Goal: Information Seeking & Learning: Find specific fact

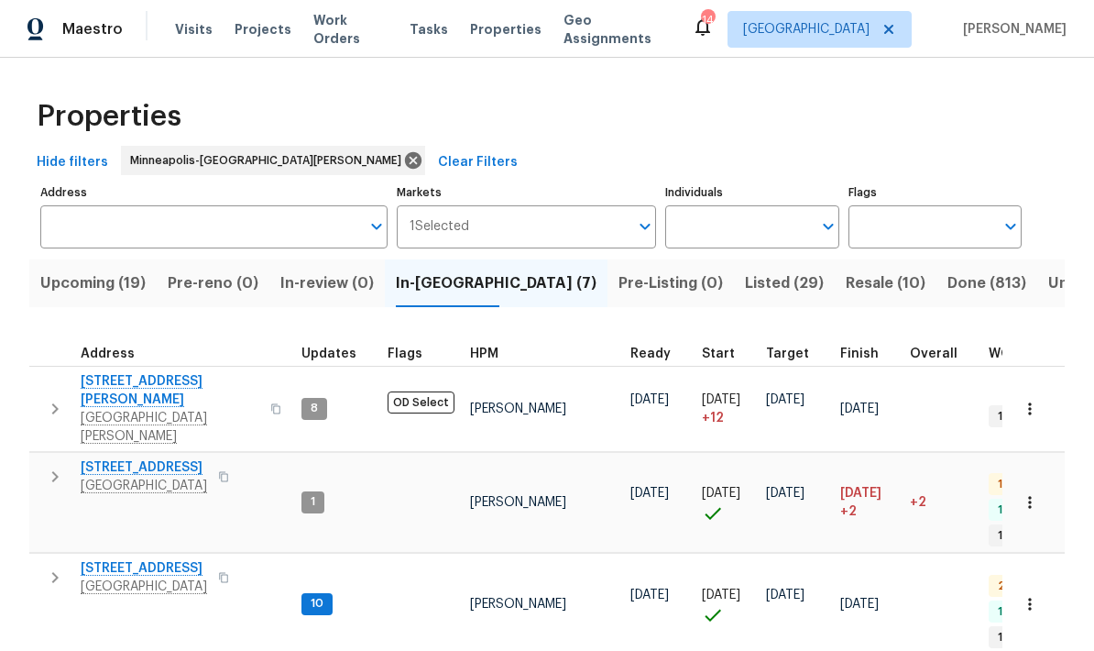
click at [57, 205] on input "Address" at bounding box center [200, 226] width 320 height 43
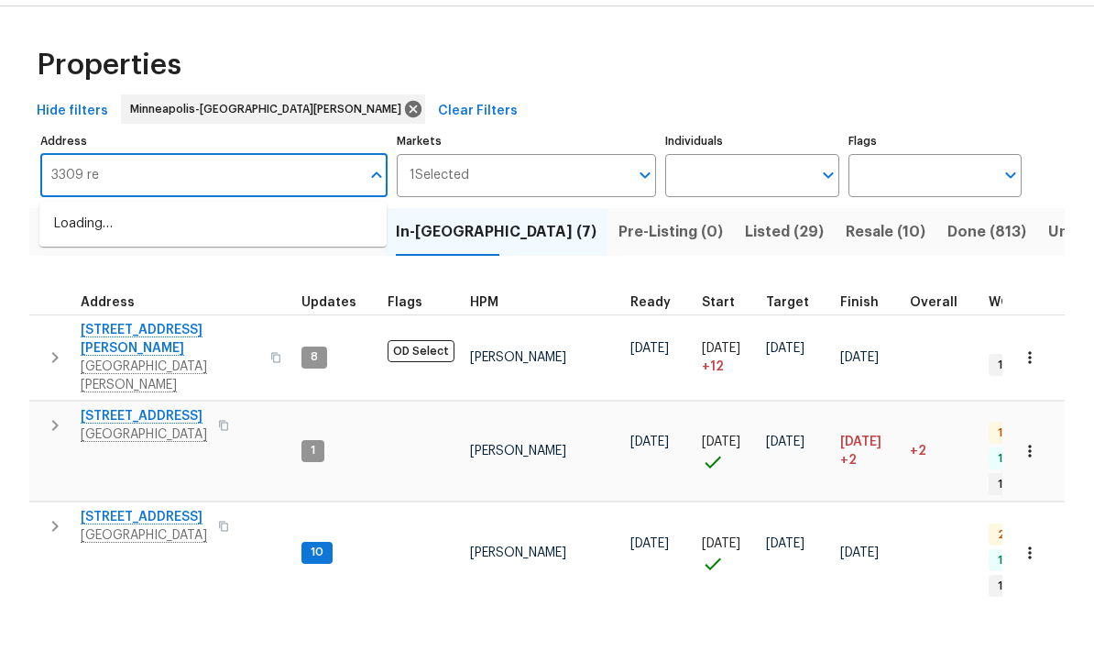
type input "3309 red"
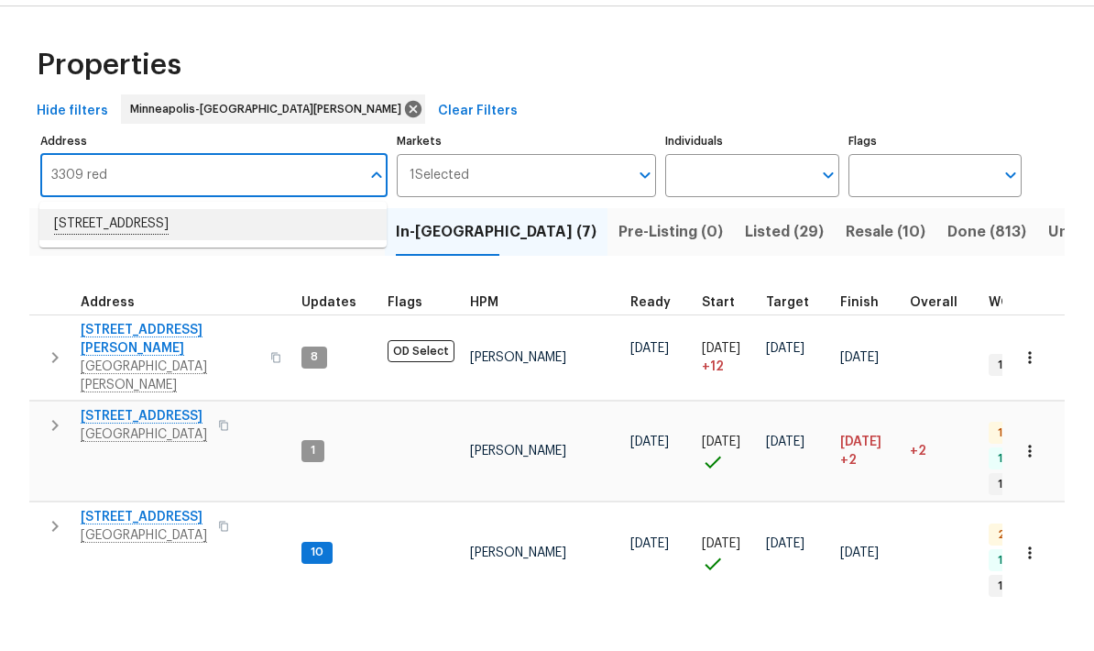
click at [97, 260] on li "[STREET_ADDRESS]" at bounding box center [212, 275] width 347 height 31
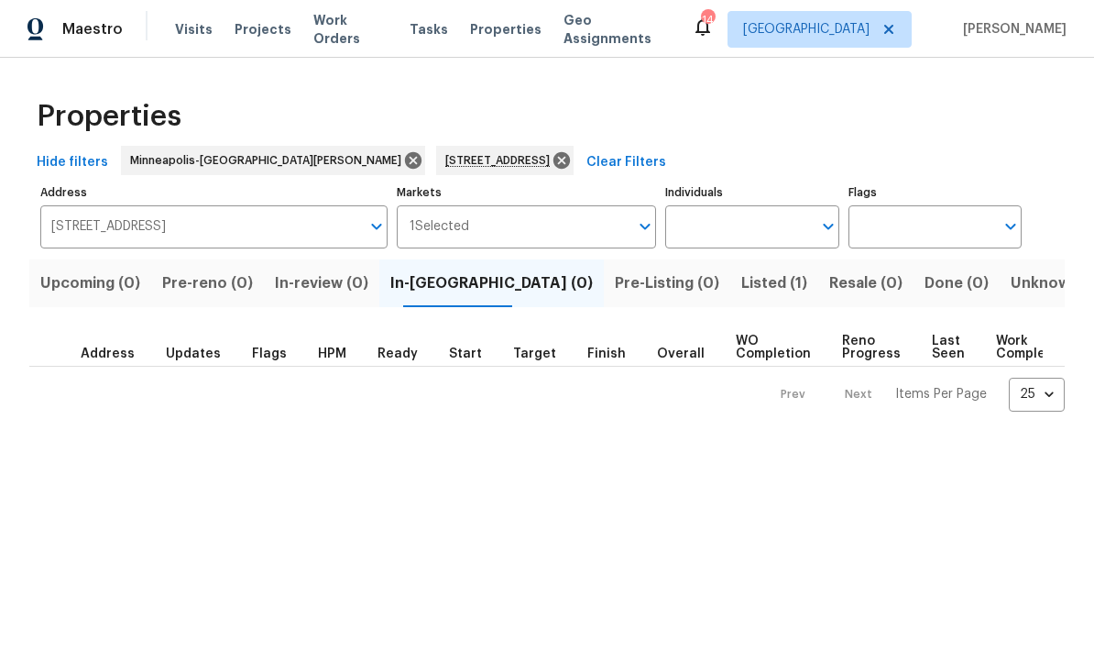
click at [741, 282] on span "Listed (1)" at bounding box center [774, 283] width 66 height 26
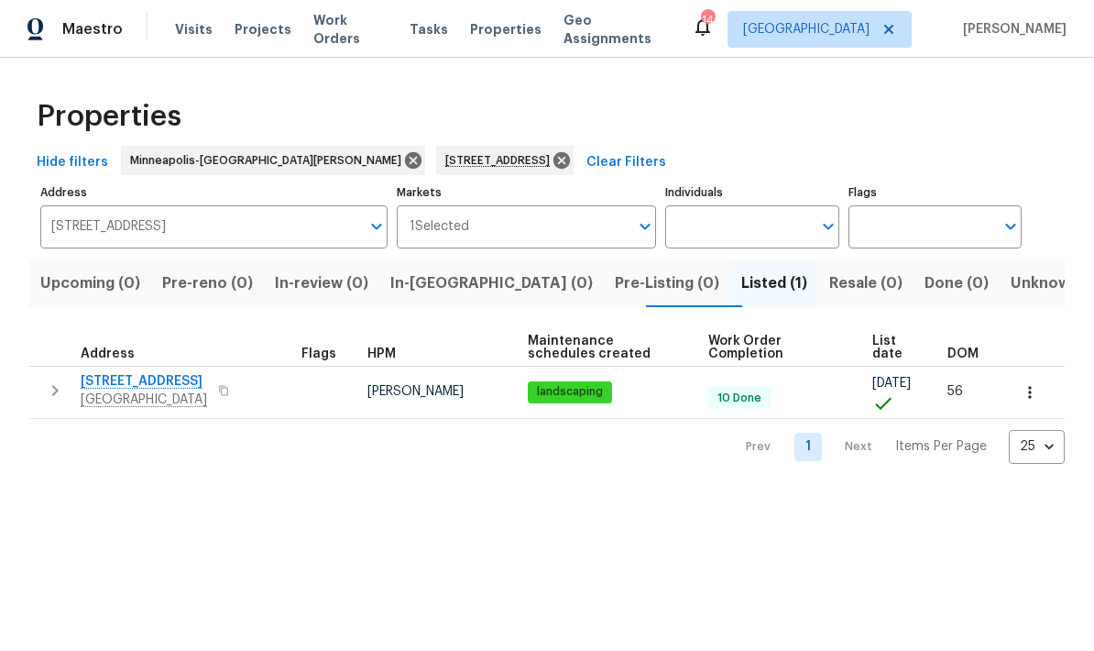
click at [108, 388] on span "[STREET_ADDRESS]" at bounding box center [144, 381] width 126 height 18
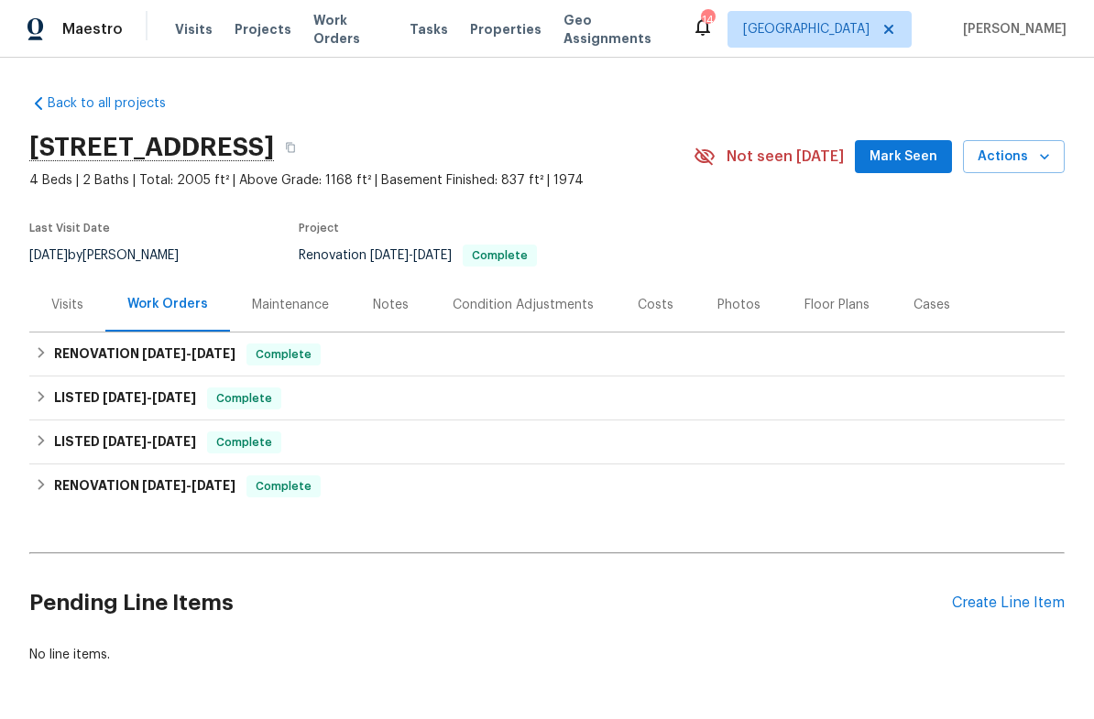
click at [724, 296] on div "Photos" at bounding box center [739, 305] width 43 height 18
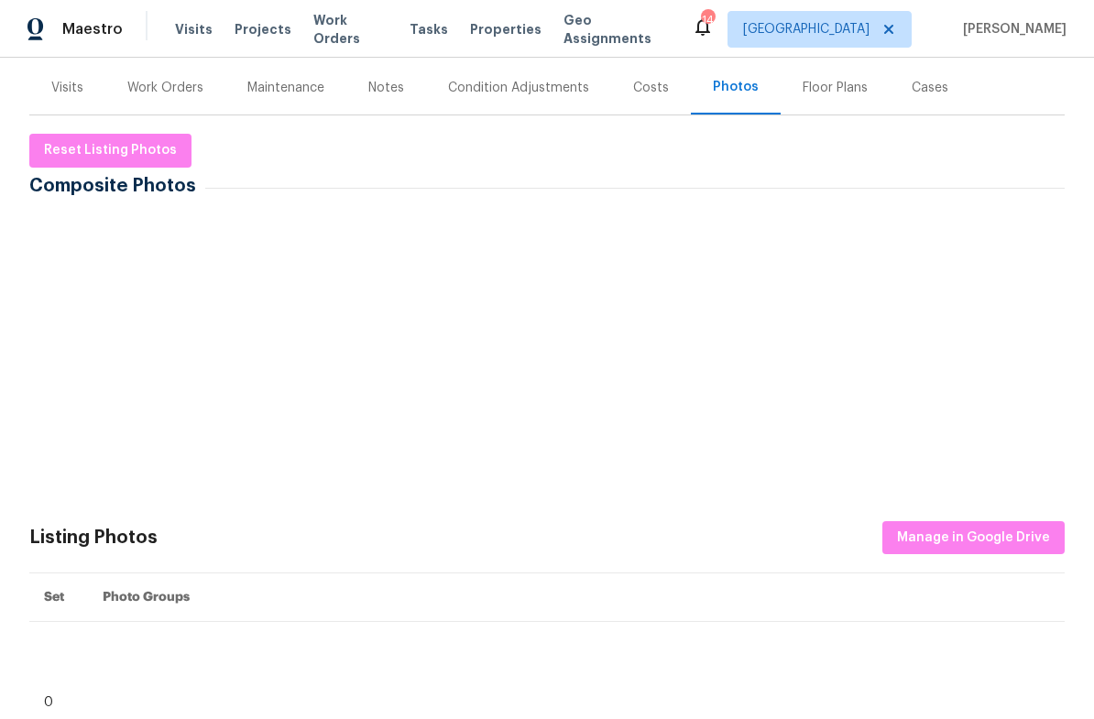
scroll to position [219, 0]
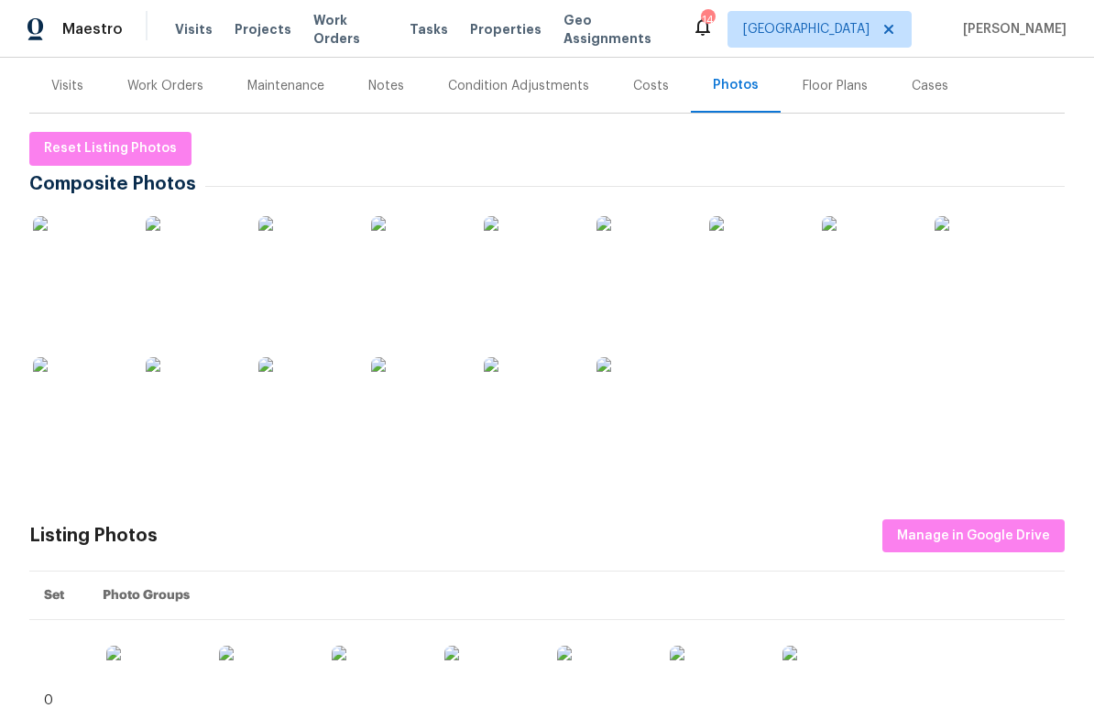
click at [402, 378] on img at bounding box center [417, 403] width 92 height 92
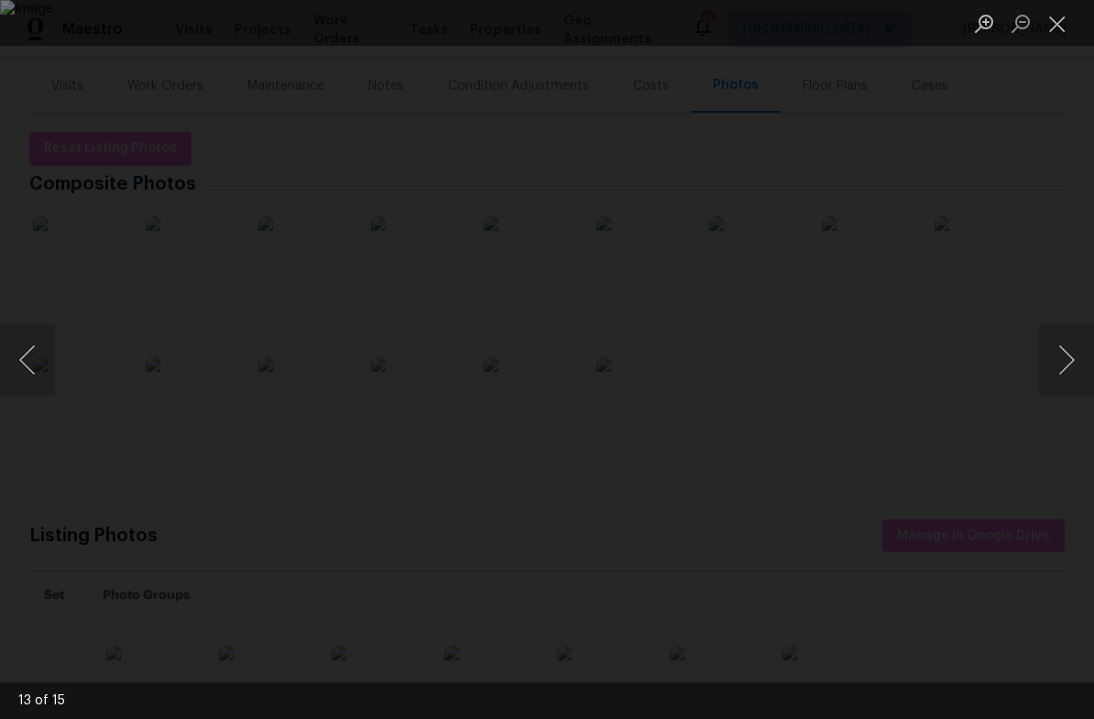
click at [1063, 24] on button "Close lightbox" at bounding box center [1057, 23] width 37 height 32
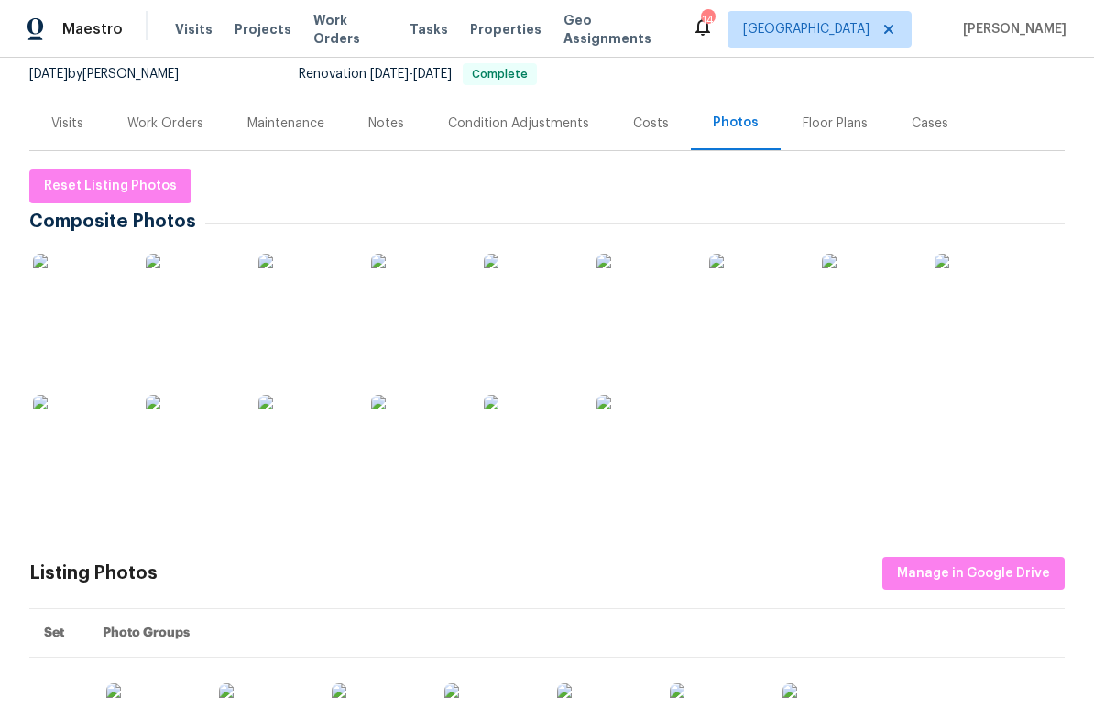
scroll to position [182, 0]
click at [133, 130] on div "Work Orders" at bounding box center [165, 123] width 76 height 18
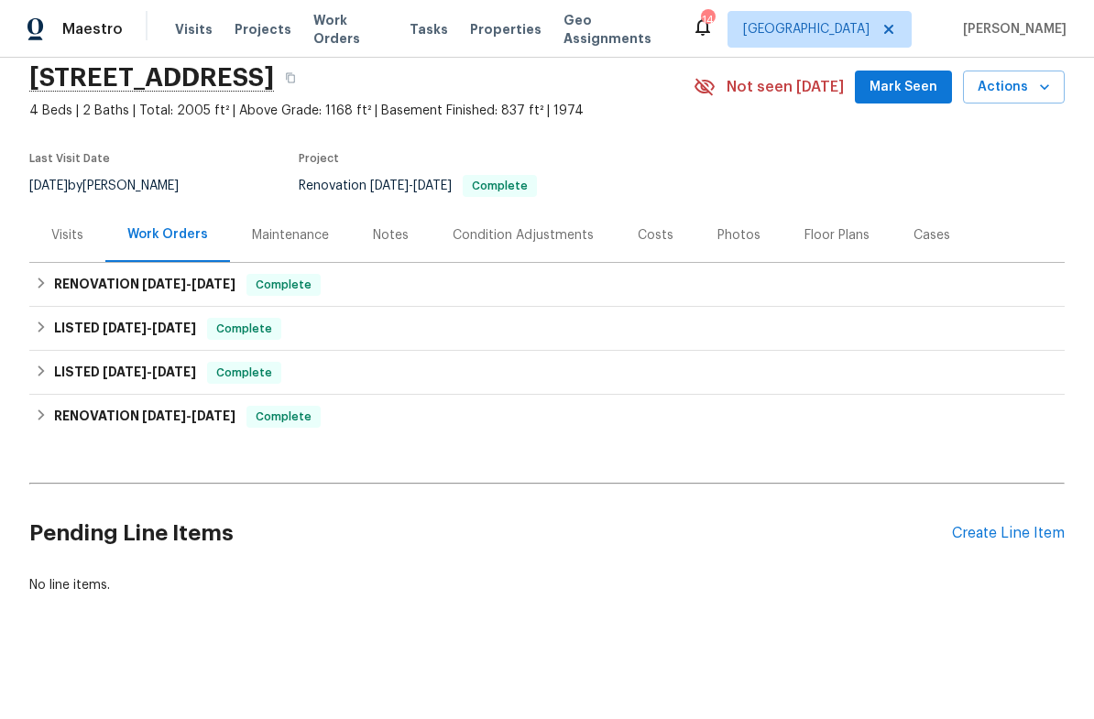
scroll to position [24, 0]
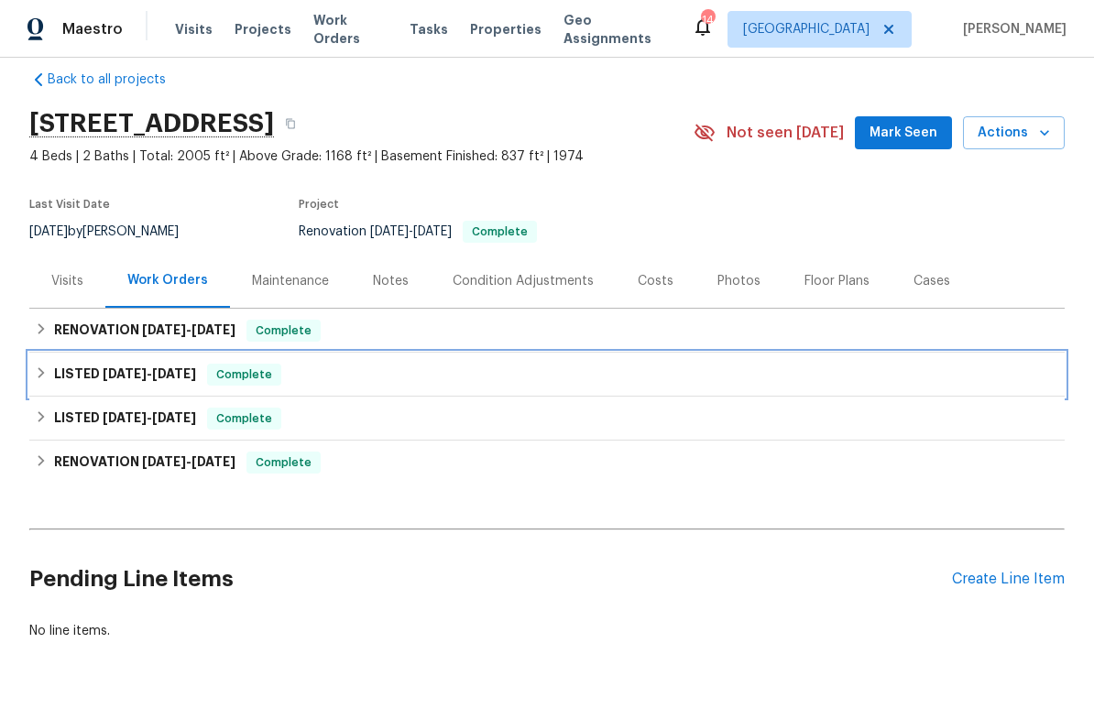
click at [67, 370] on h6 "LISTED [DATE] - [DATE]" at bounding box center [125, 375] width 142 height 22
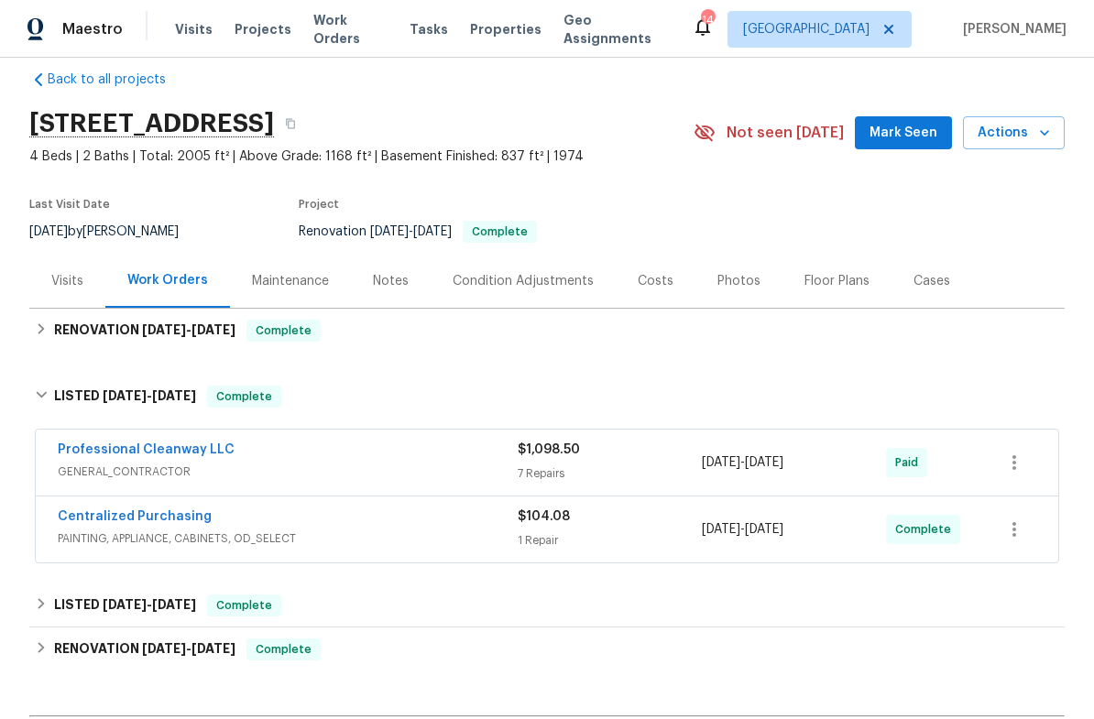
click at [101, 455] on link "Professional Cleanway LLC" at bounding box center [146, 450] width 177 height 13
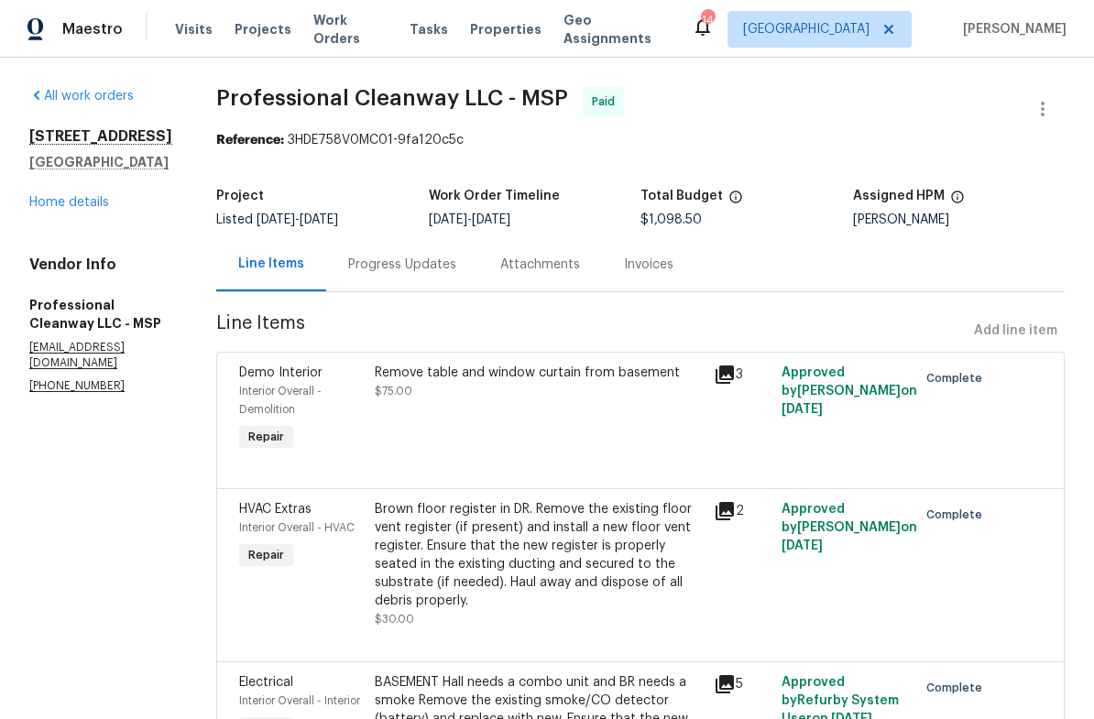
click at [49, 209] on link "Home details" at bounding box center [69, 202] width 80 height 13
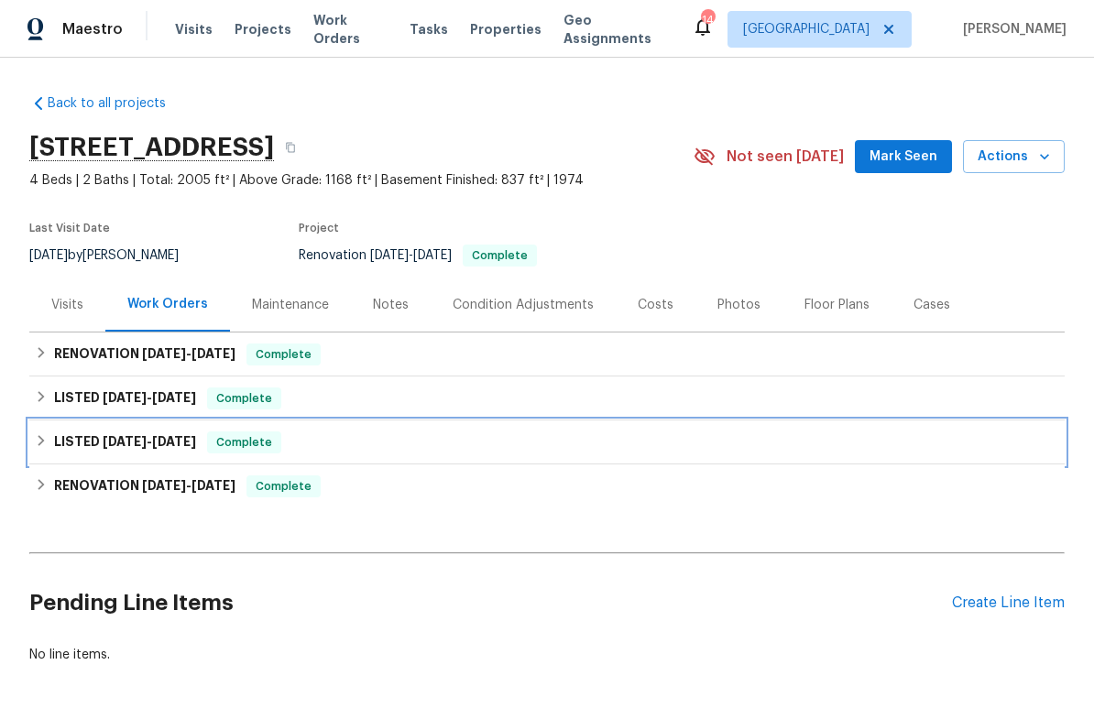
click at [69, 447] on h6 "LISTED [DATE] - [DATE]" at bounding box center [125, 443] width 142 height 22
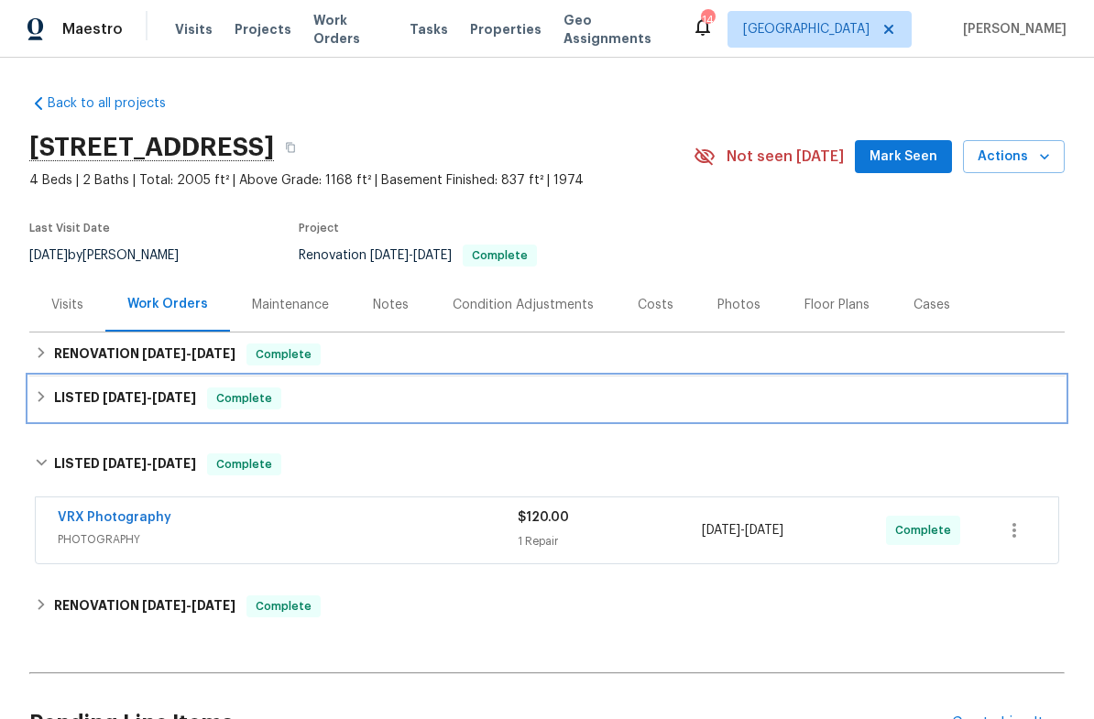
click at [72, 396] on h6 "LISTED [DATE] - [DATE]" at bounding box center [125, 399] width 142 height 22
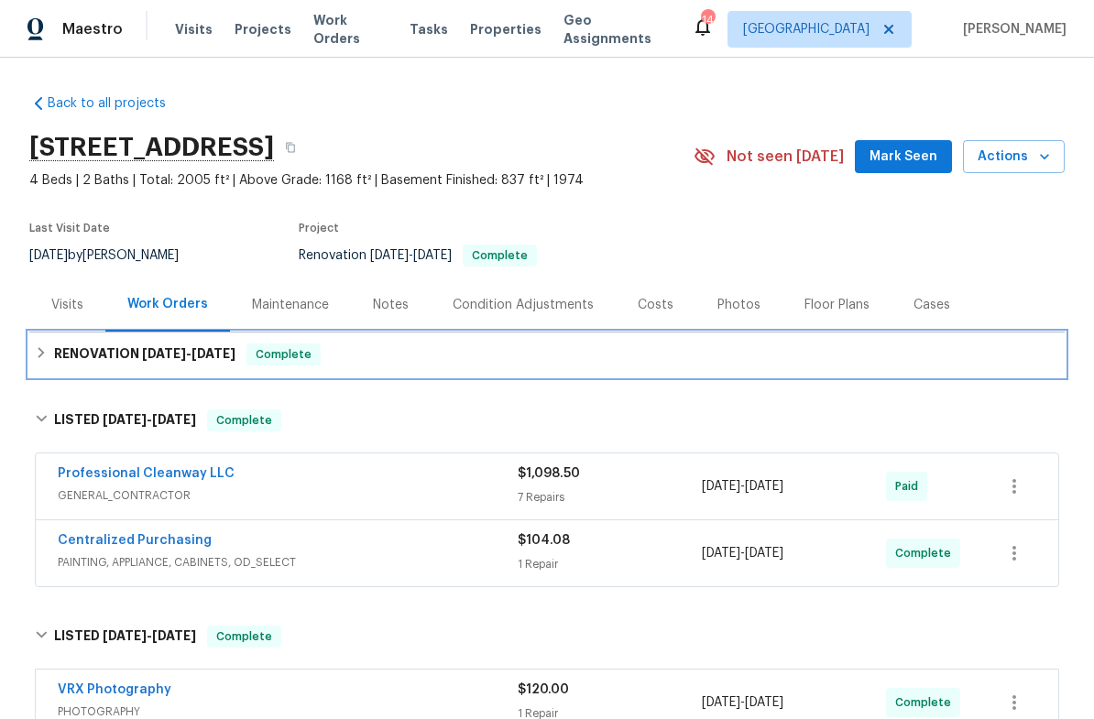
click at [81, 354] on h6 "RENOVATION [DATE] - [DATE]" at bounding box center [144, 355] width 181 height 22
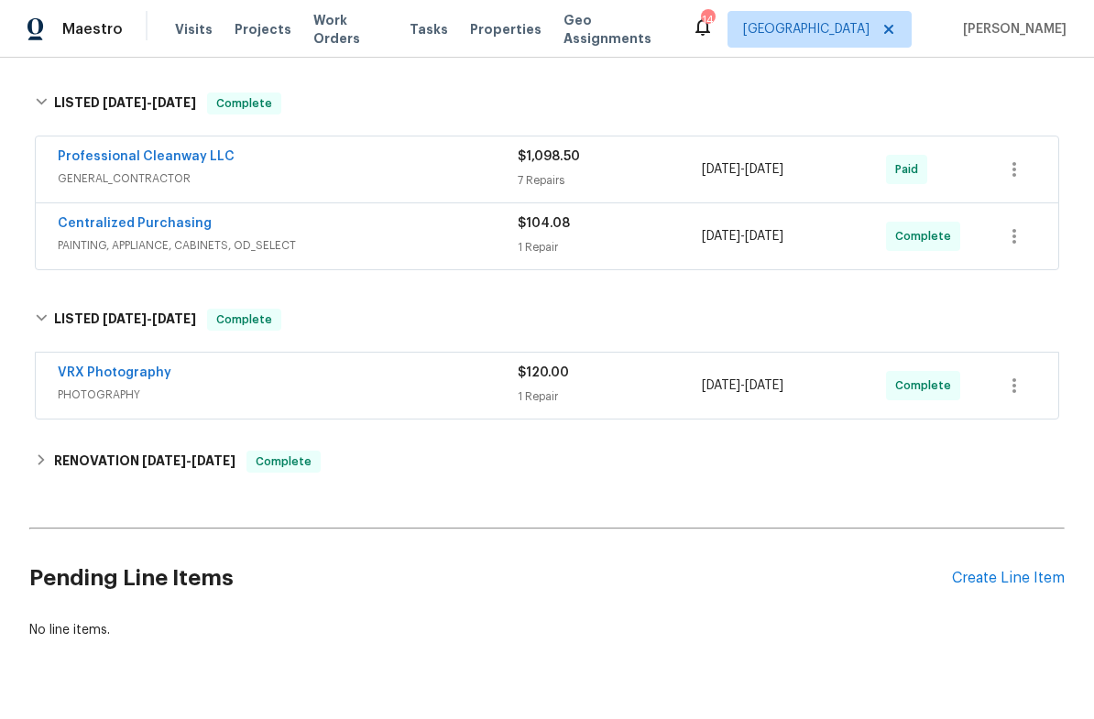
scroll to position [422, 0]
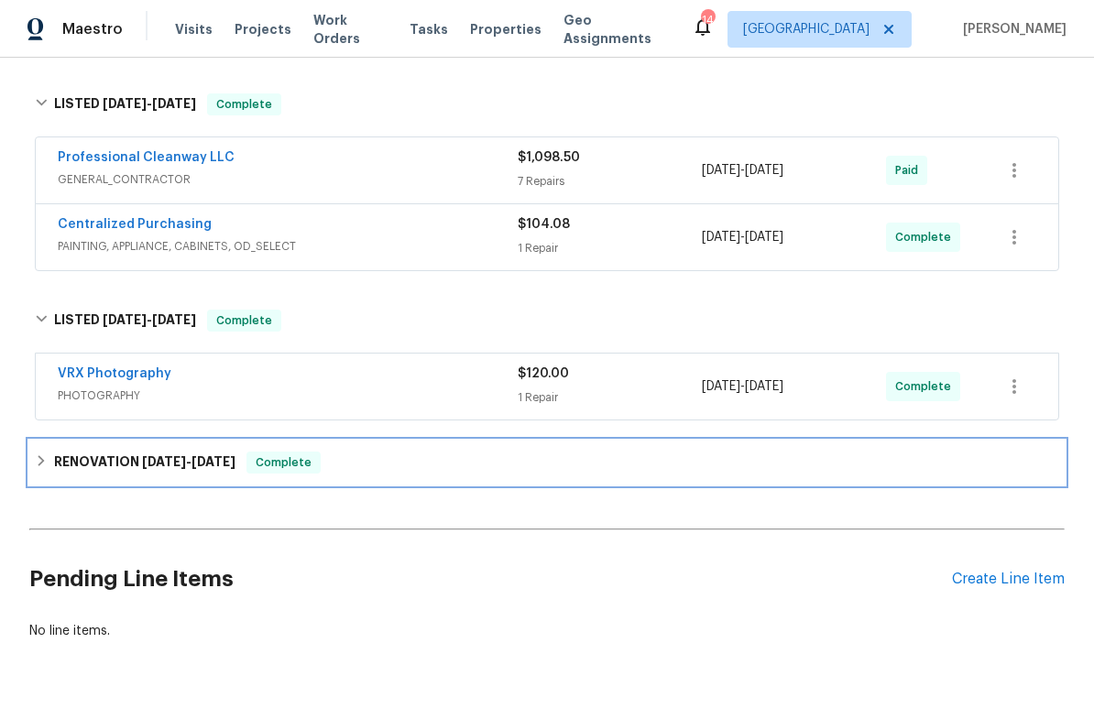
click at [94, 465] on h6 "RENOVATION [DATE] - [DATE]" at bounding box center [144, 463] width 181 height 22
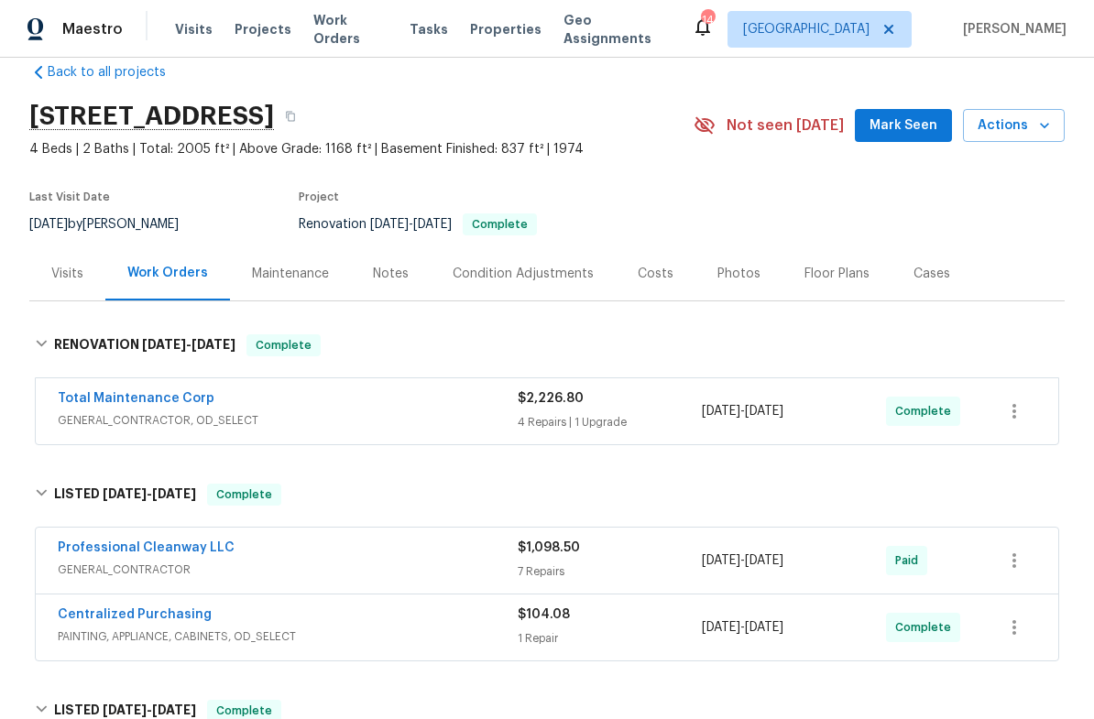
scroll to position [33, 0]
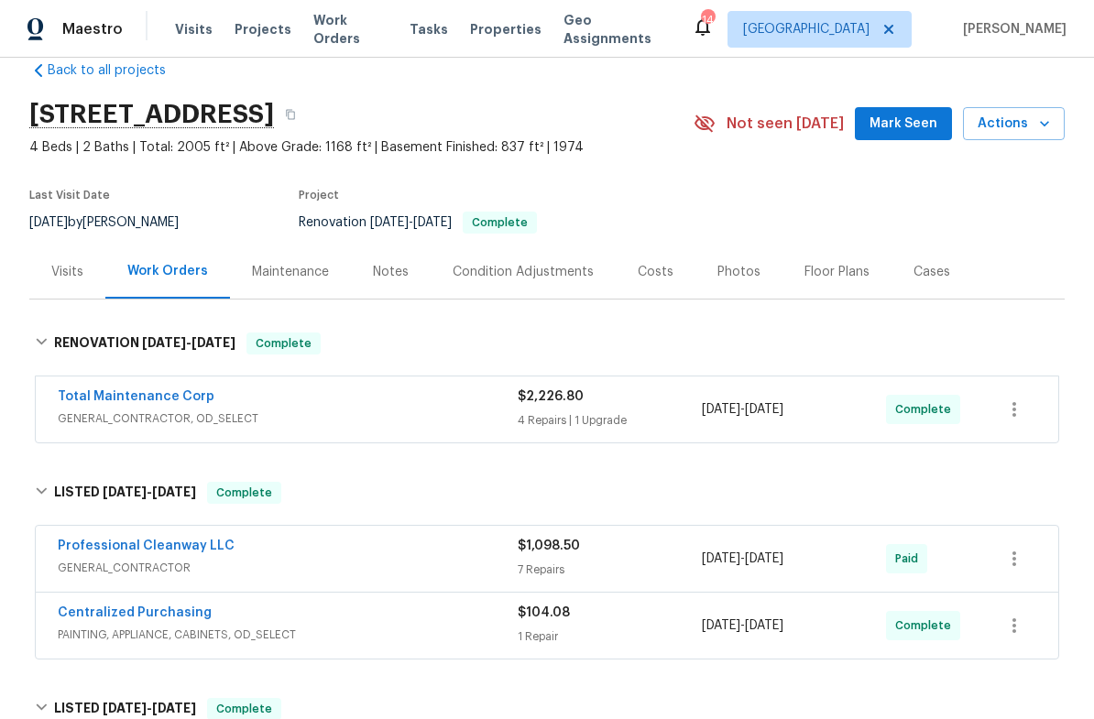
click at [94, 400] on link "Total Maintenance Corp" at bounding box center [136, 396] width 157 height 13
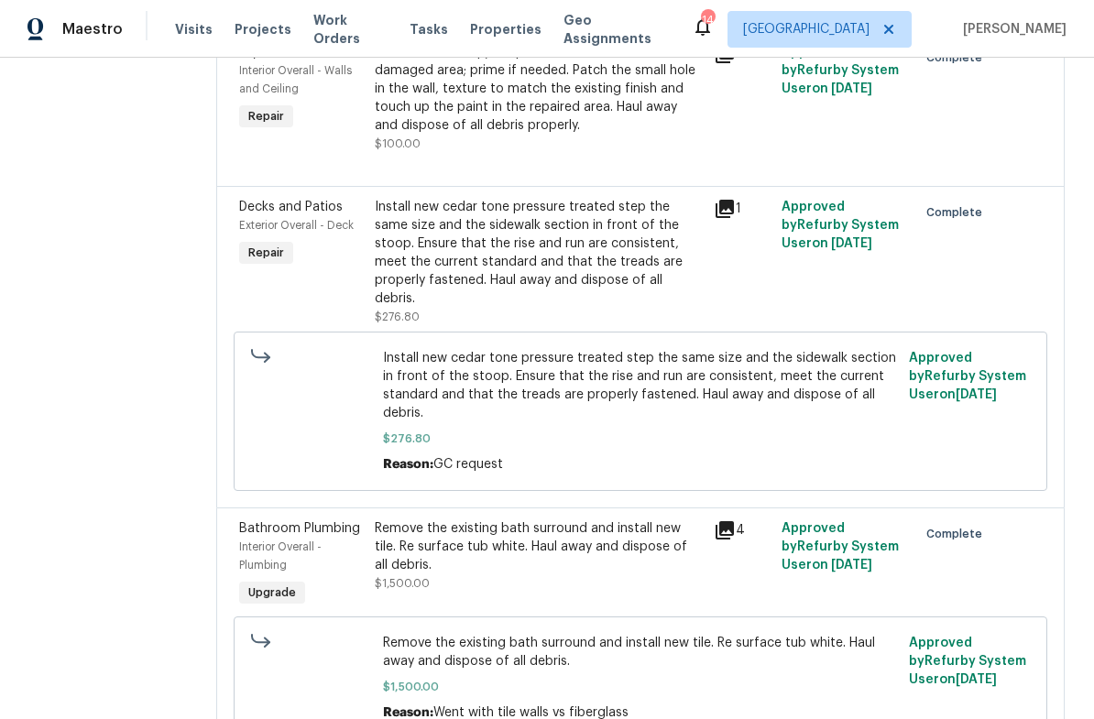
scroll to position [741, 0]
click at [432, 520] on div "Remove the existing bath surround and install new tile. Re surface tub white. H…" at bounding box center [539, 547] width 328 height 55
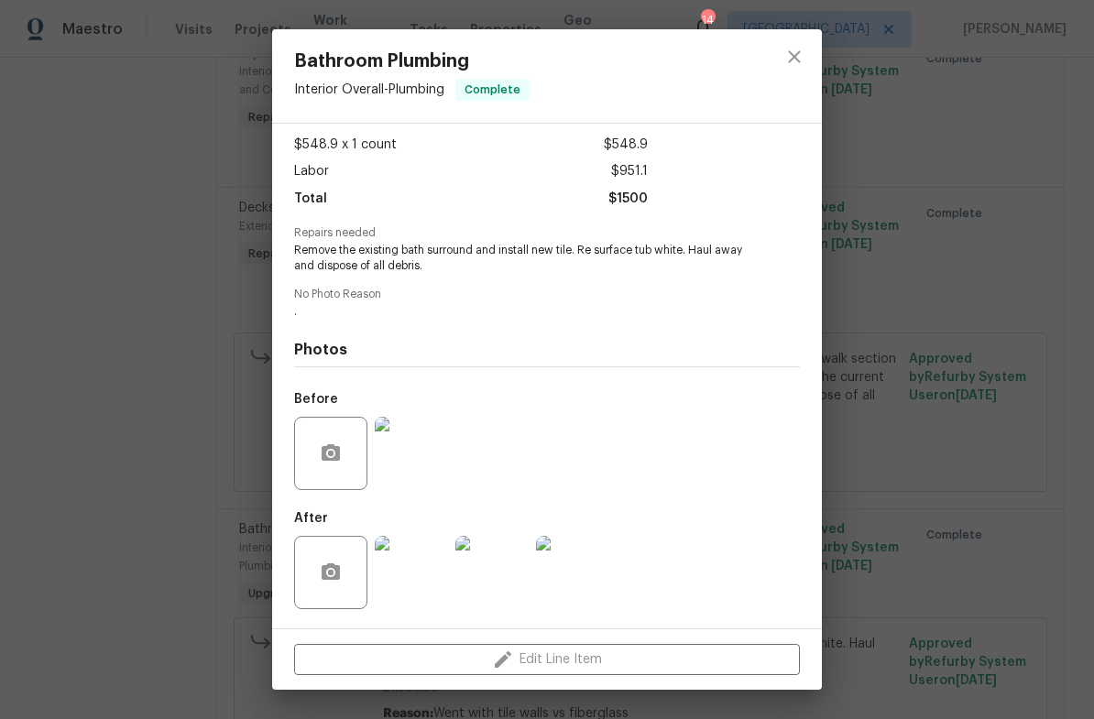
scroll to position [99, 0]
click at [404, 574] on img at bounding box center [411, 572] width 73 height 73
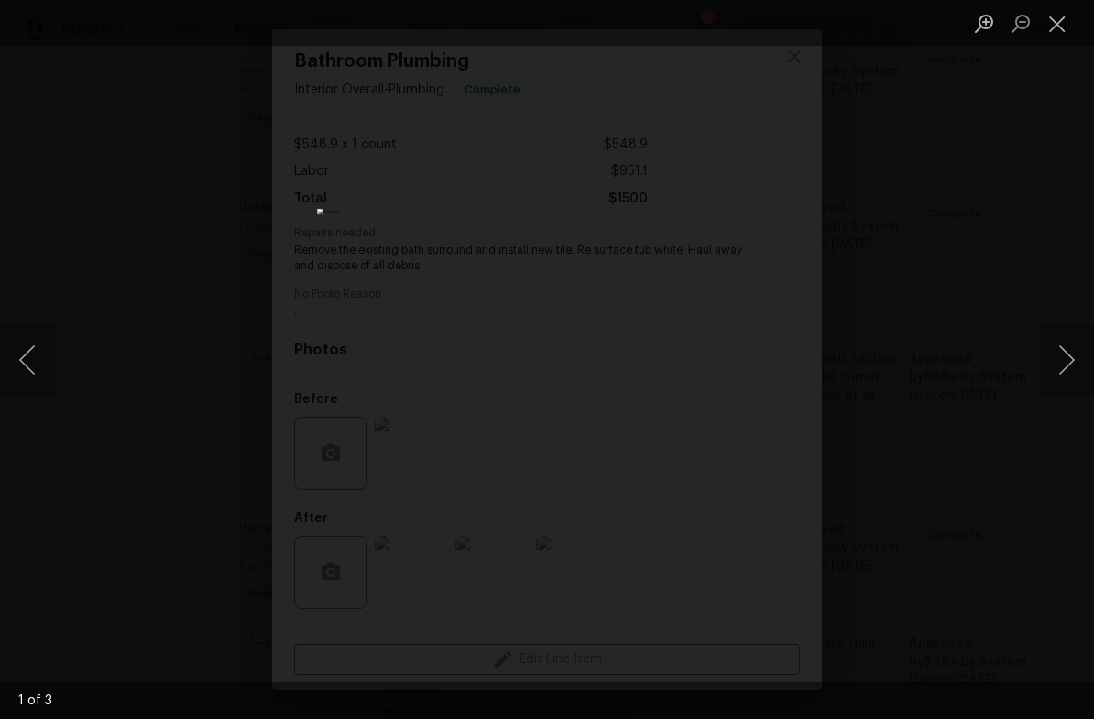
click at [1057, 28] on button "Close lightbox" at bounding box center [1057, 23] width 37 height 32
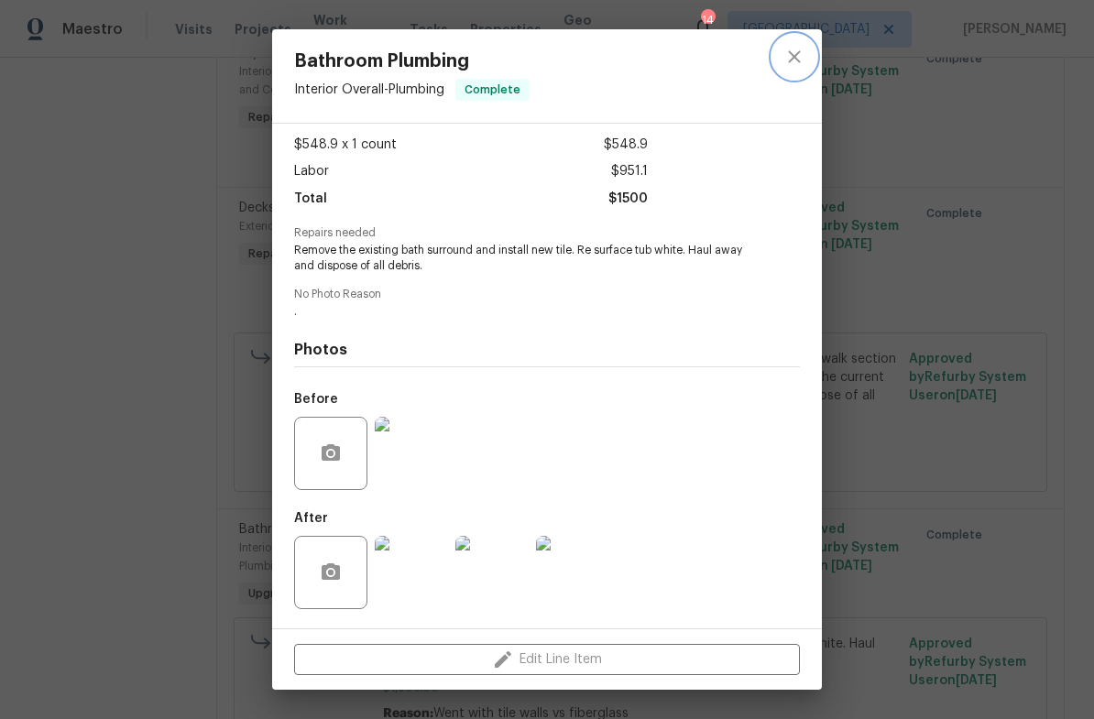
click at [801, 58] on icon "close" at bounding box center [794, 57] width 22 height 22
